Goal: Information Seeking & Learning: Learn about a topic

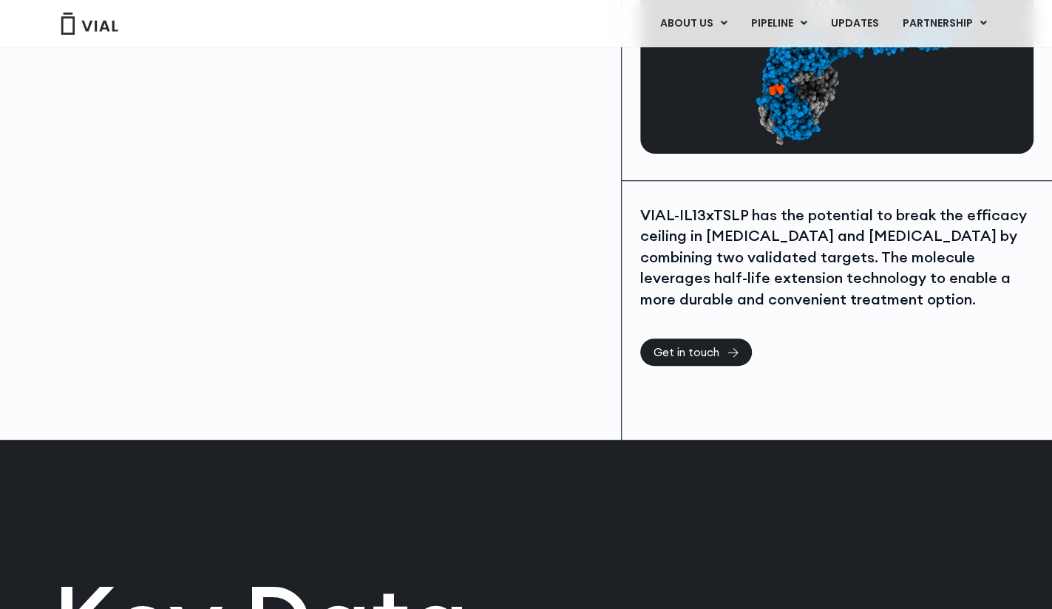
scroll to position [394, 0]
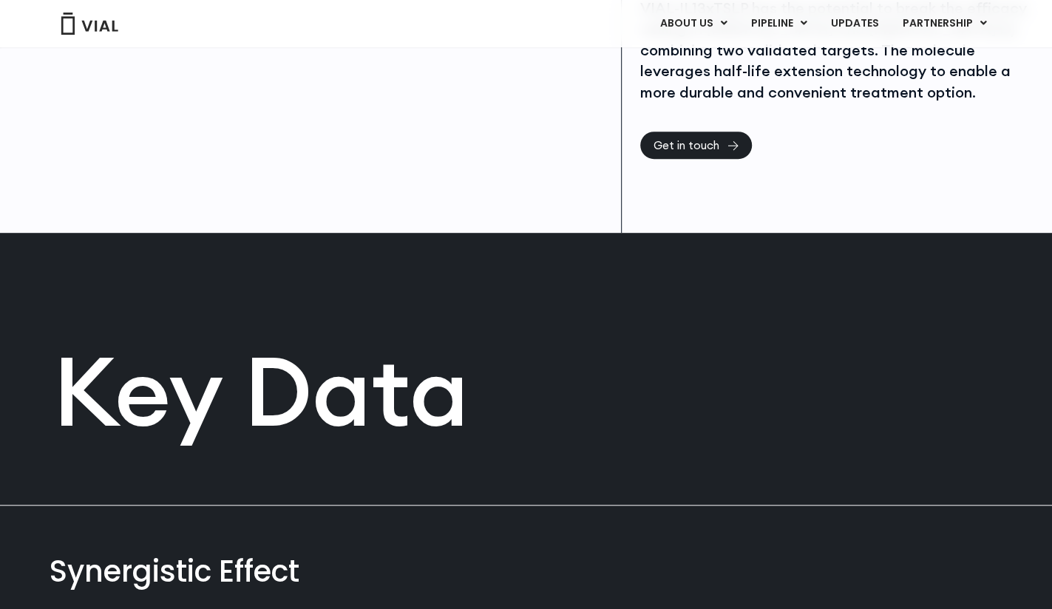
click at [861, 197] on div "VIAL-IL13xTSLP has the potential to break the efficacy ceiling in [MEDICAL_DATA…" at bounding box center [837, 104] width 430 height 260
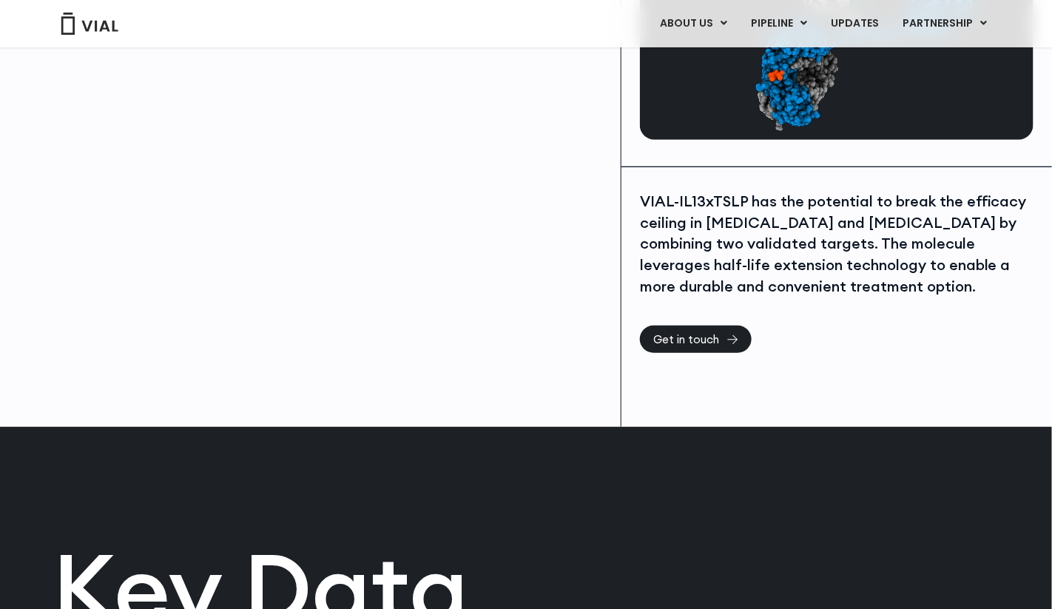
scroll to position [0, 0]
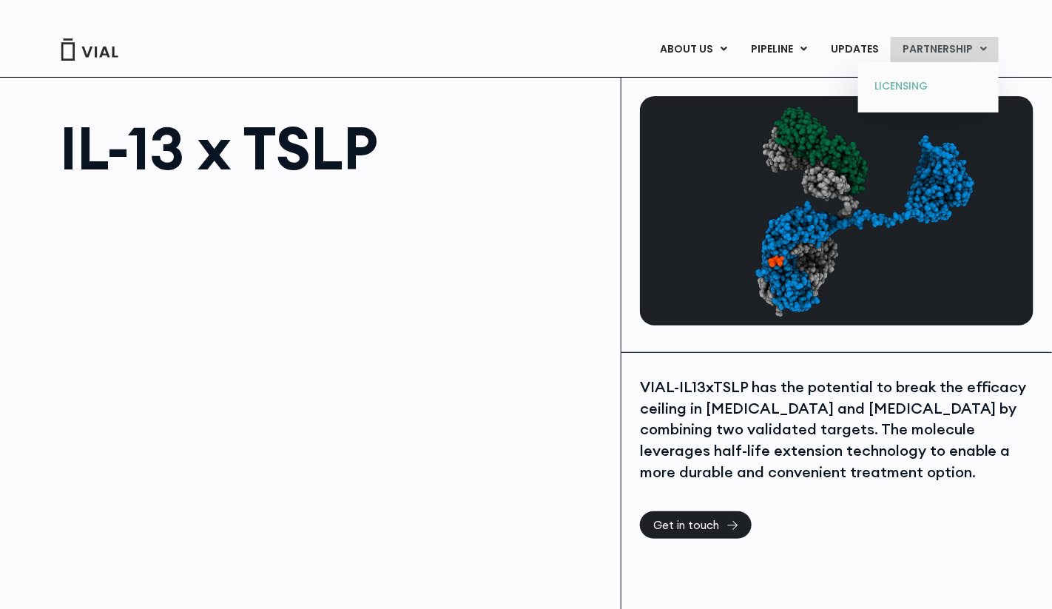
click at [903, 84] on link "LICENSING" at bounding box center [927, 87] width 129 height 24
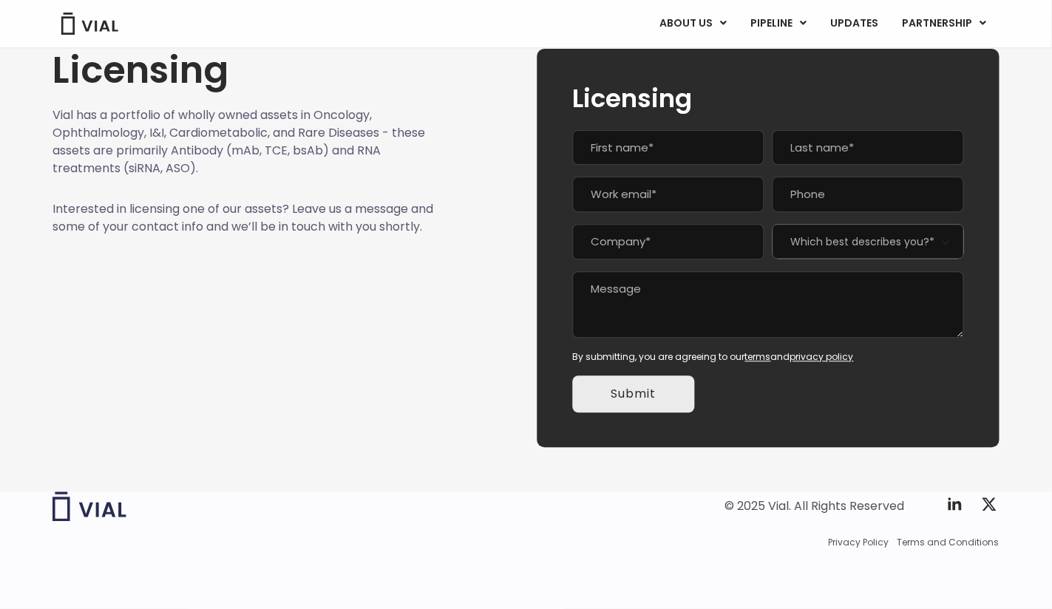
scroll to position [48, 0]
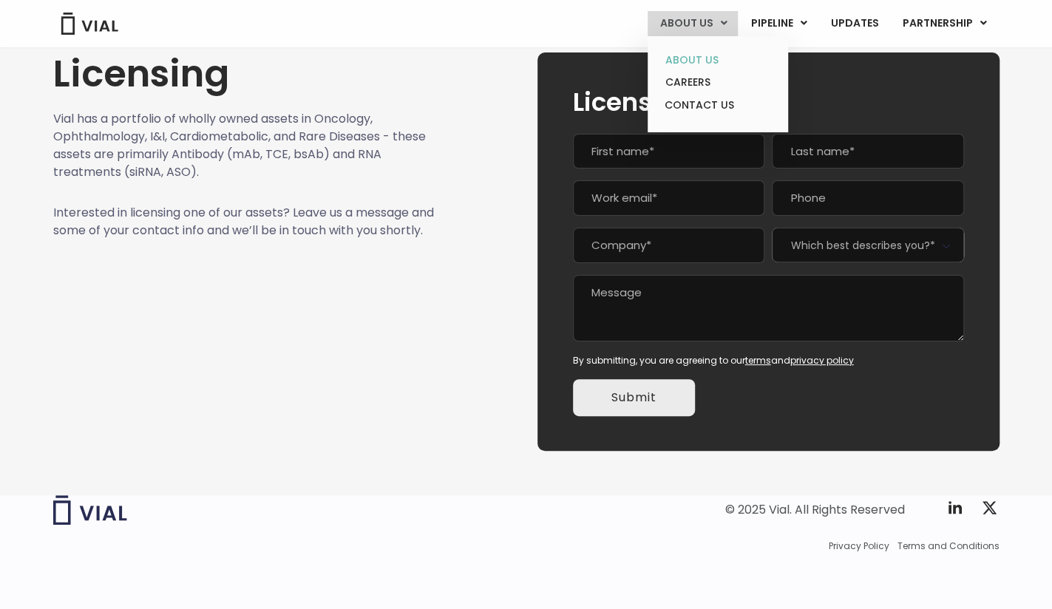
click at [697, 57] on link "ABOUT US" at bounding box center [717, 60] width 129 height 23
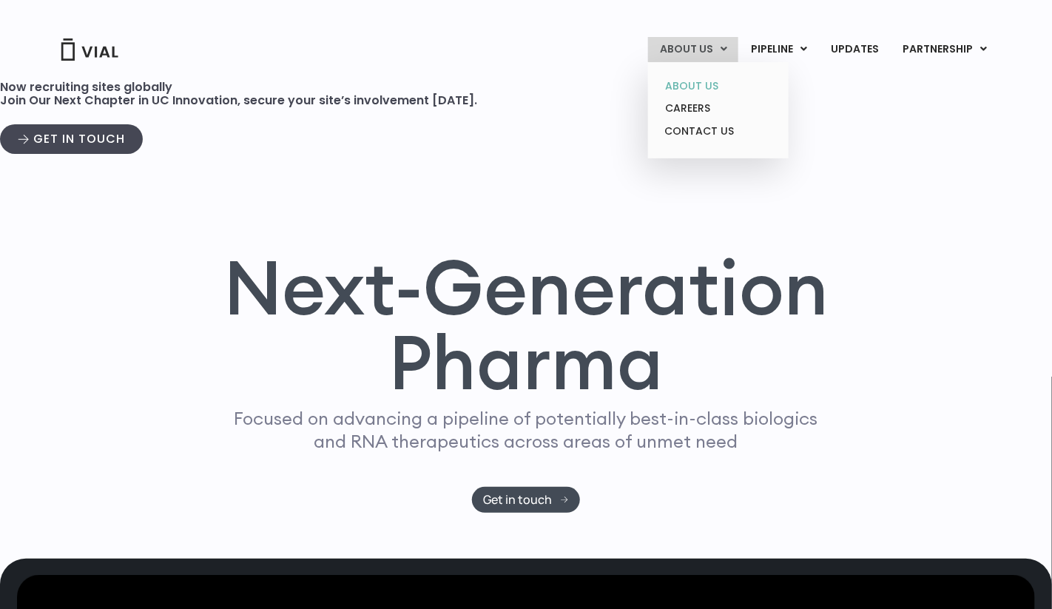
click at [689, 75] on link "ABOUT US" at bounding box center [717, 86] width 129 height 23
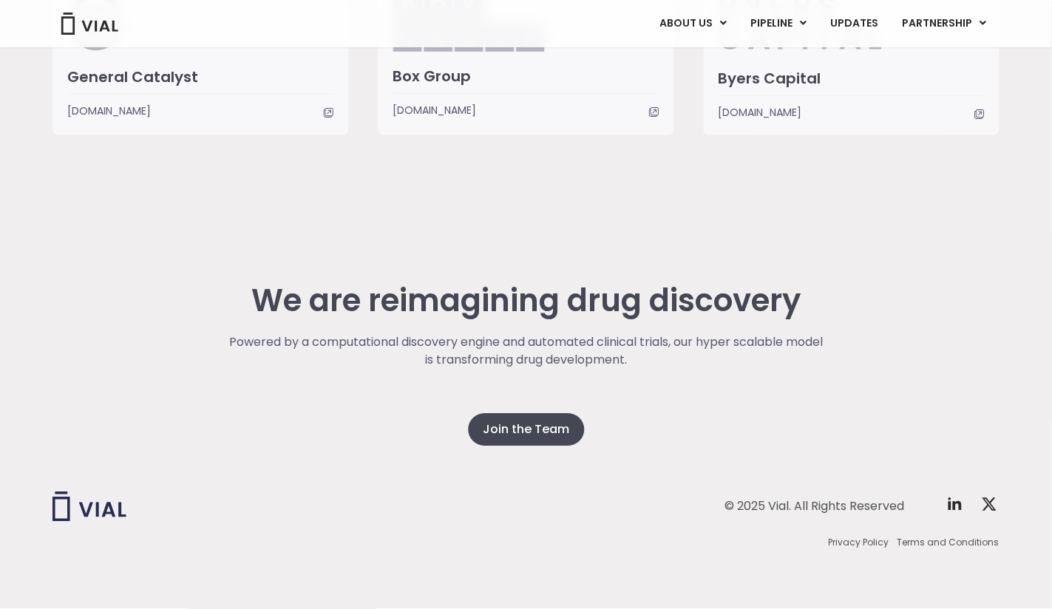
scroll to position [3710, 0]
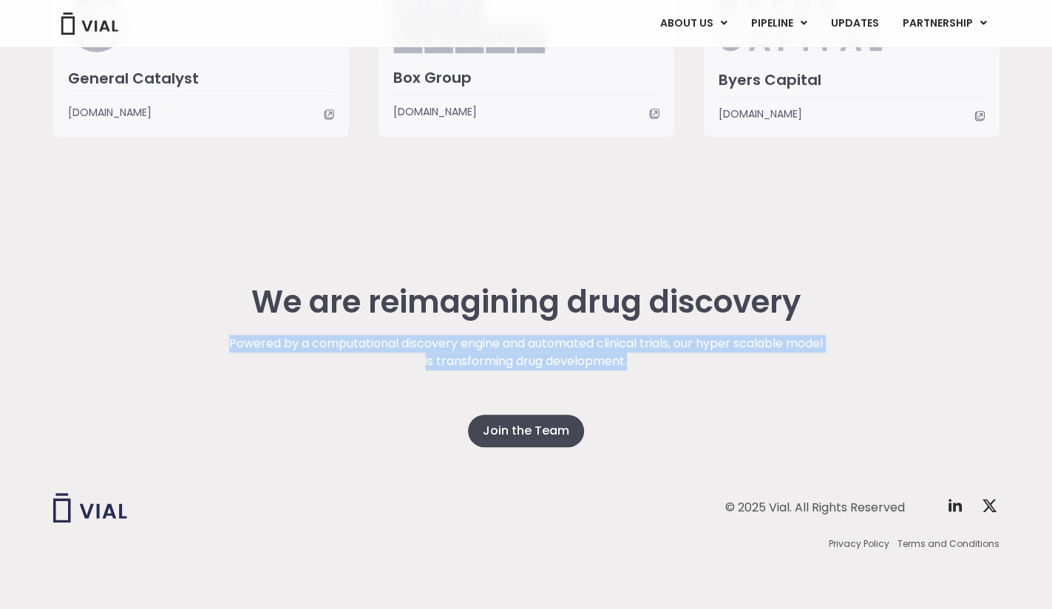
drag, startPoint x: 243, startPoint y: 339, endPoint x: 657, endPoint y: 373, distance: 415.5
click at [657, 373] on div "Powered by a computational discovery engine and automated clinical trials, our …" at bounding box center [526, 375] width 598 height 80
copy p "Powered by a computational discovery engine and automated clinical trials, our …"
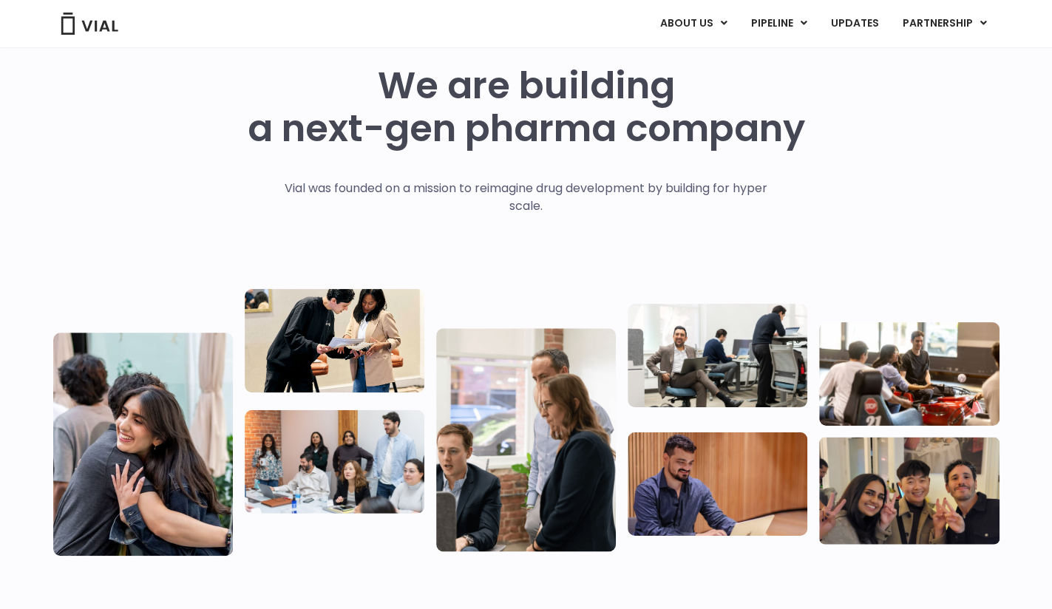
scroll to position [1, 0]
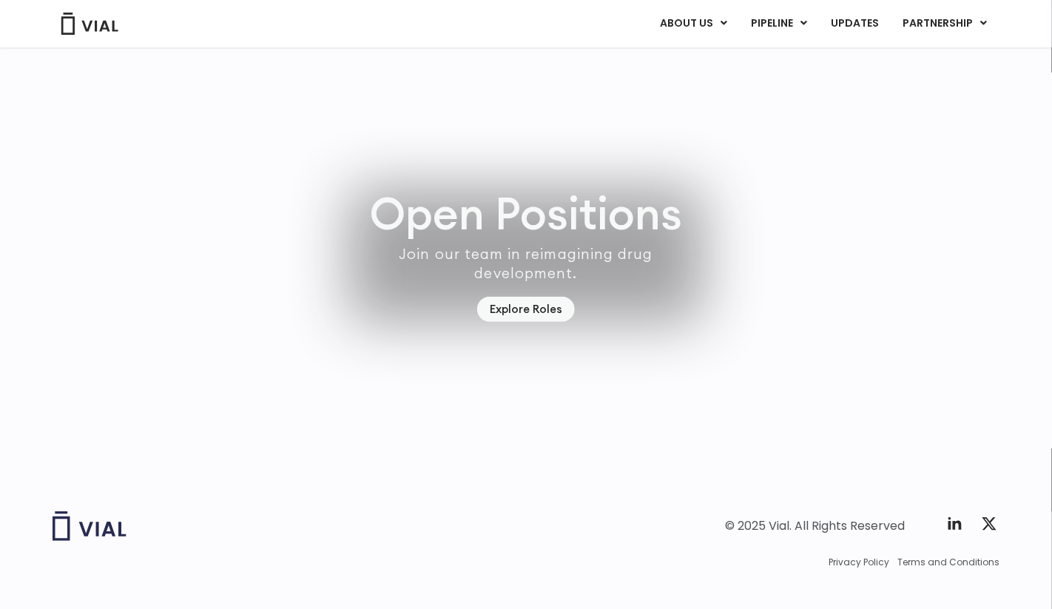
scroll to position [4259, 0]
